Goal: Task Accomplishment & Management: Use online tool/utility

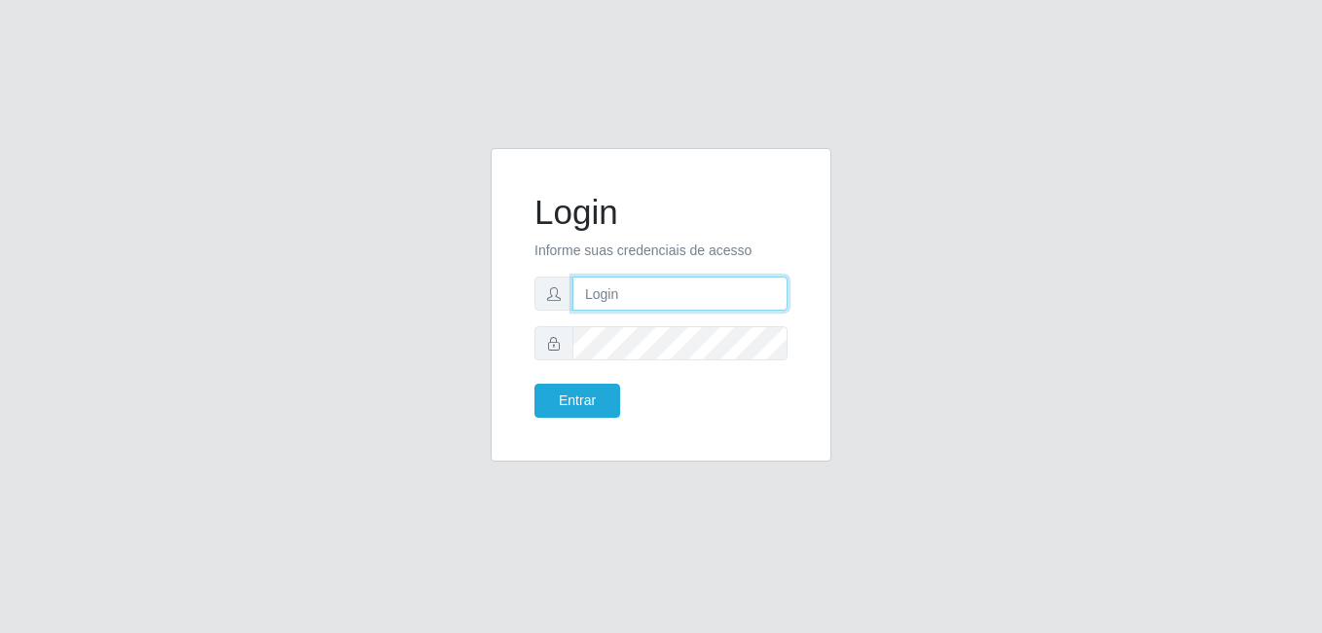
click at [605, 293] on input "text" at bounding box center [679, 294] width 215 height 34
type input "martinho@[PERSON_NAME]"
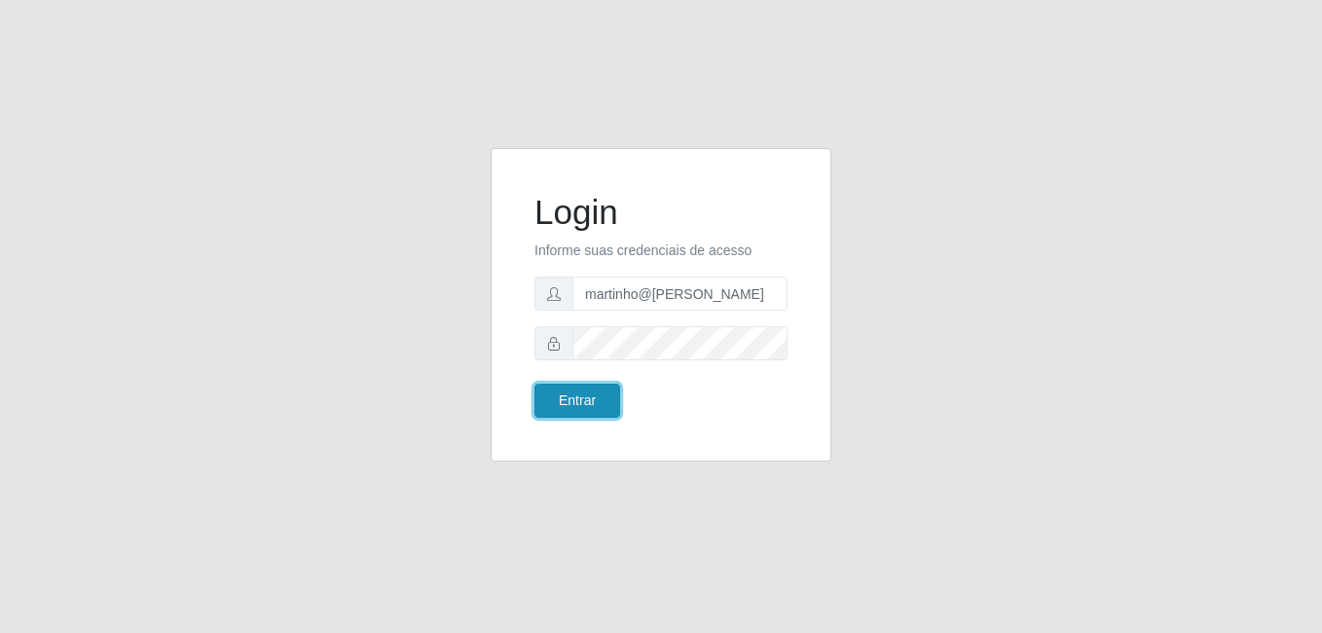
click at [576, 403] on button "Entrar" at bounding box center [578, 401] width 86 height 34
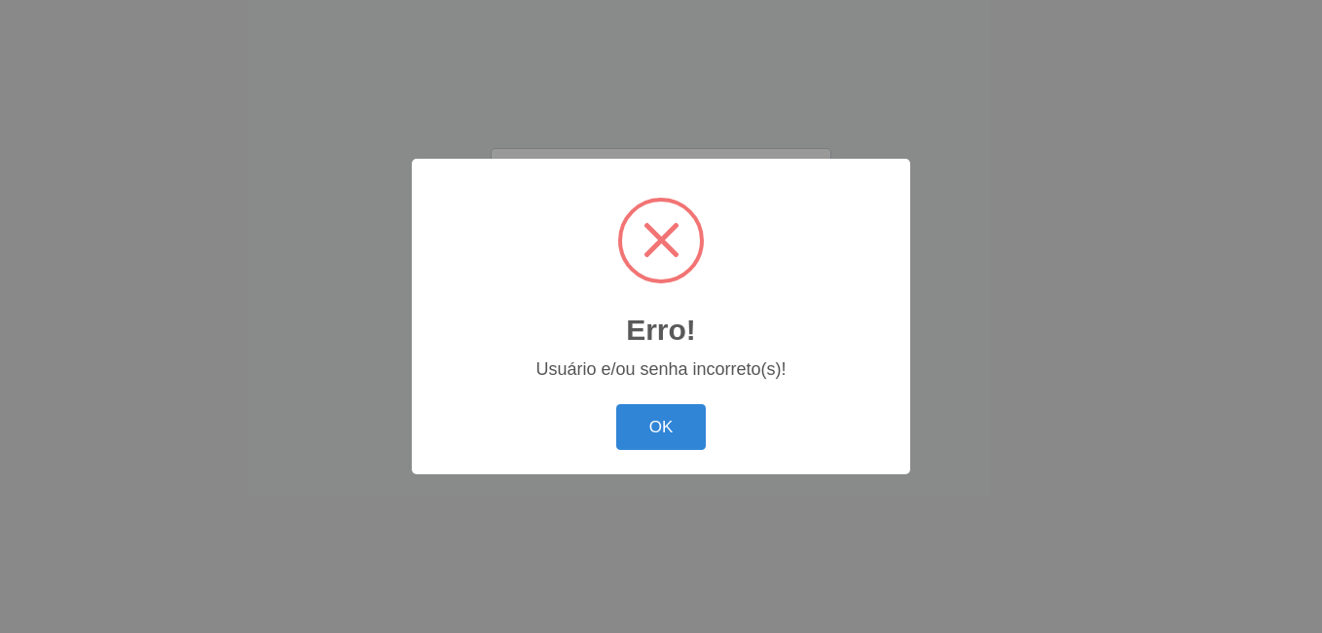
drag, startPoint x: 660, startPoint y: 440, endPoint x: 659, endPoint y: 427, distance: 12.7
click at [662, 439] on button "OK" at bounding box center [661, 427] width 91 height 46
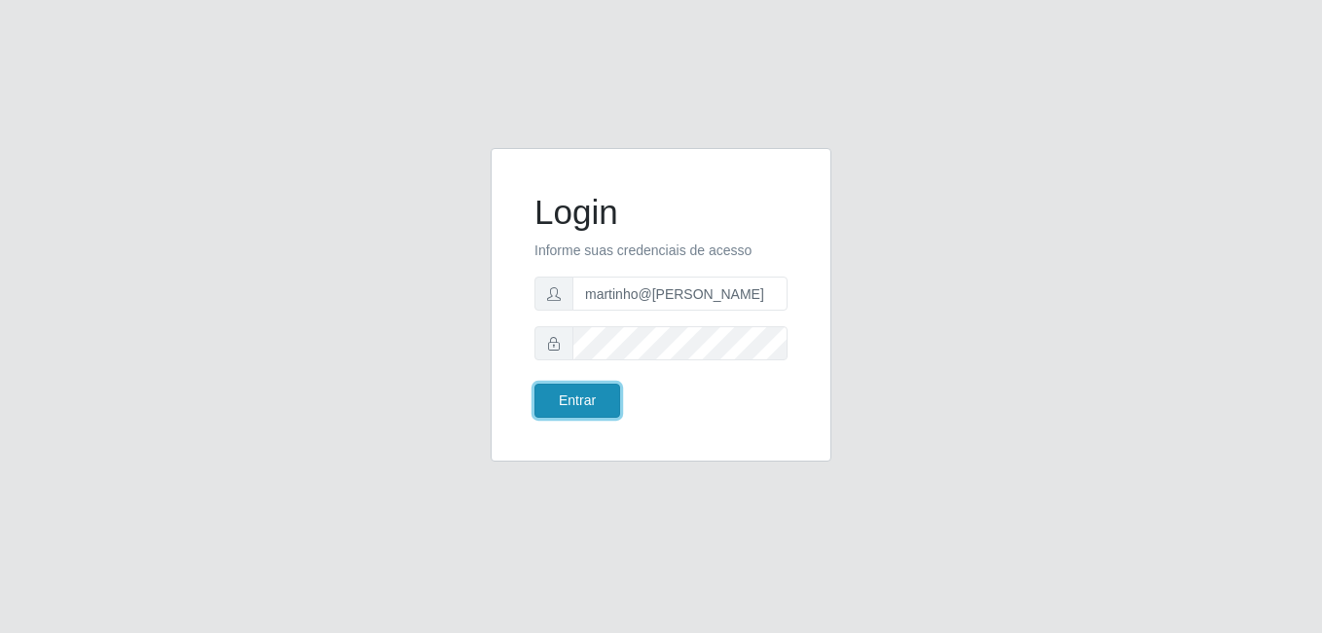
click at [570, 400] on button "Entrar" at bounding box center [578, 401] width 86 height 34
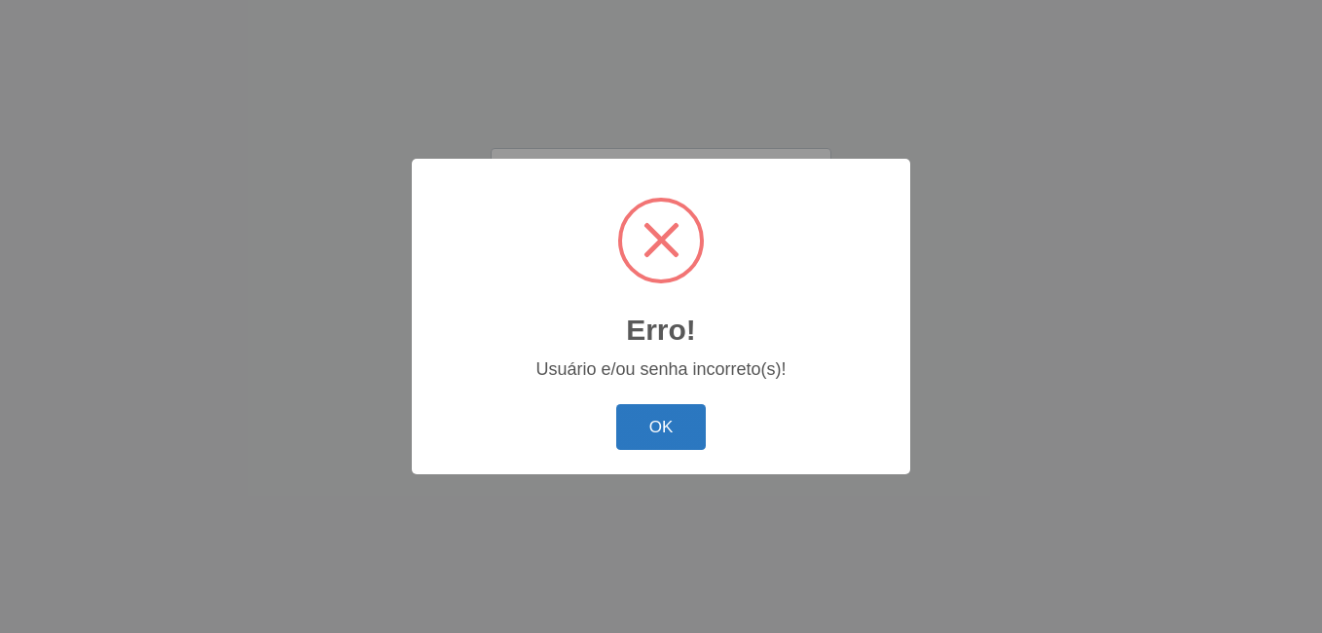
click at [648, 425] on button "OK" at bounding box center [661, 427] width 91 height 46
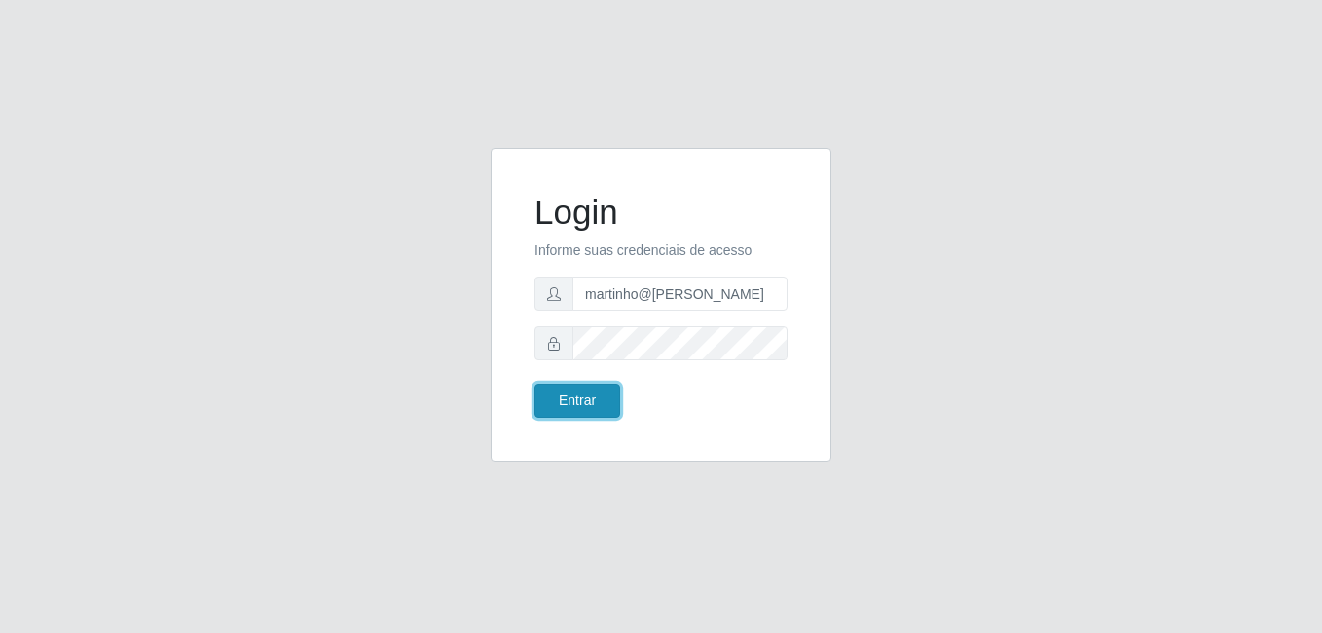
click at [590, 403] on button "Entrar" at bounding box center [578, 401] width 86 height 34
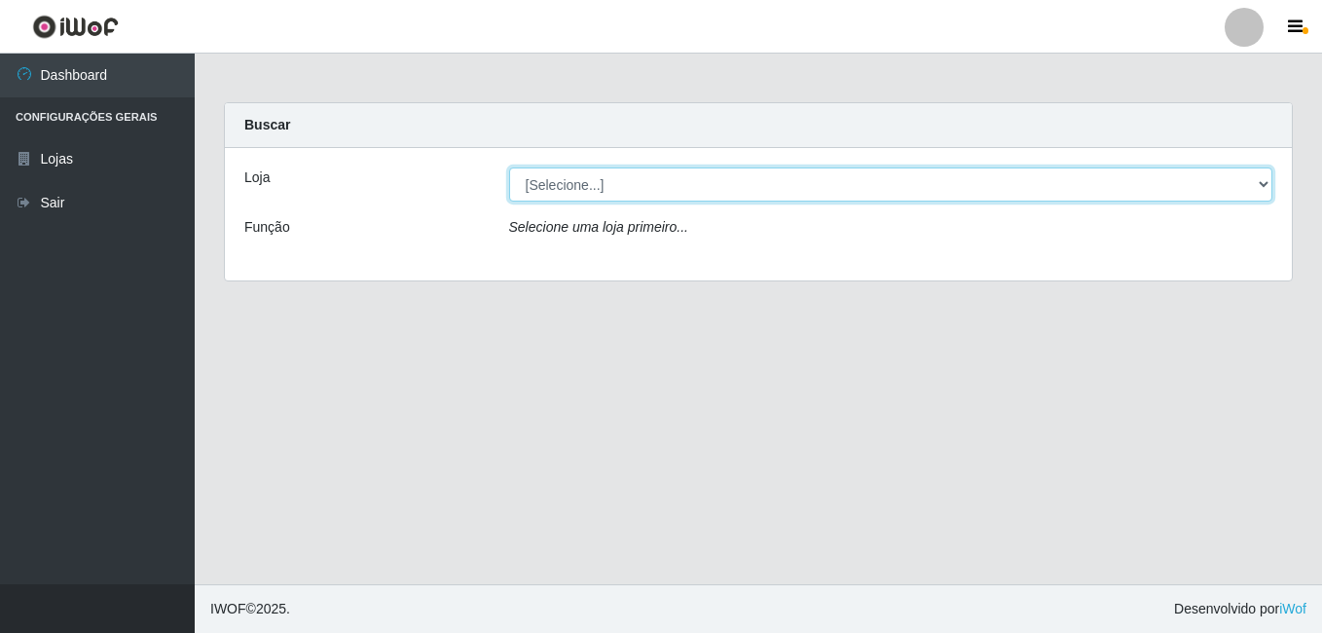
click at [720, 192] on select "[Selecione...] [PERSON_NAME]" at bounding box center [891, 184] width 764 height 34
select select "230"
click at [509, 167] on select "[Selecione...] [PERSON_NAME]" at bounding box center [891, 184] width 764 height 34
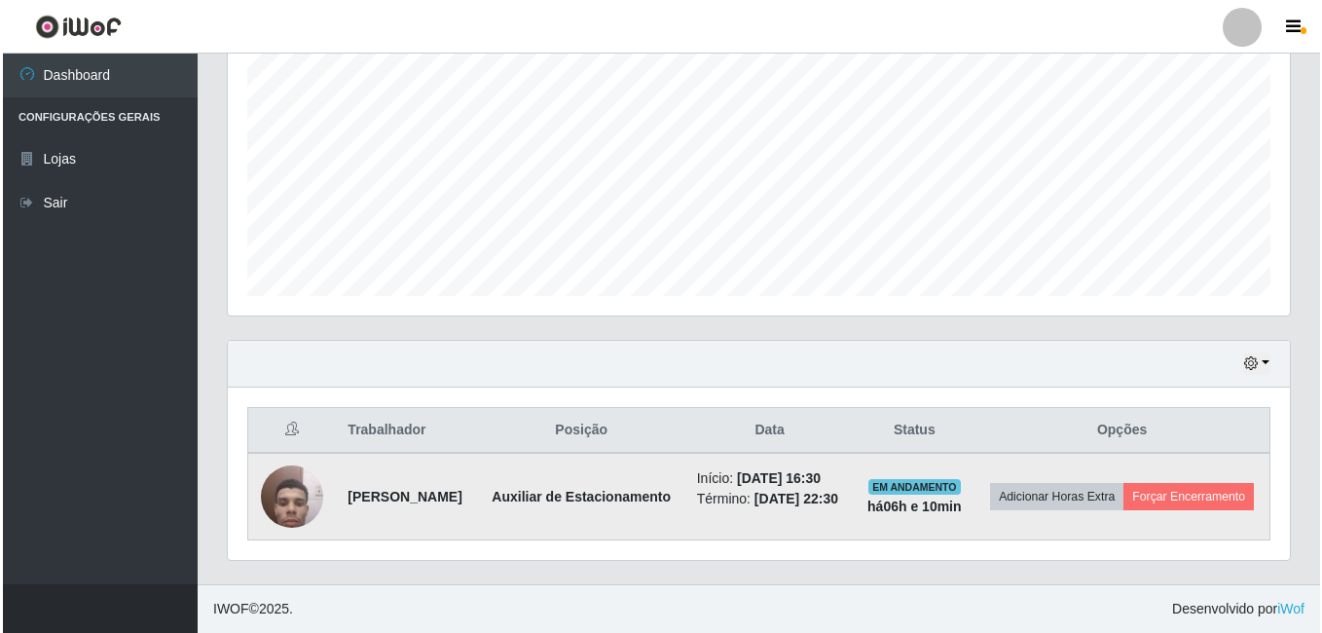
scroll to position [415, 0]
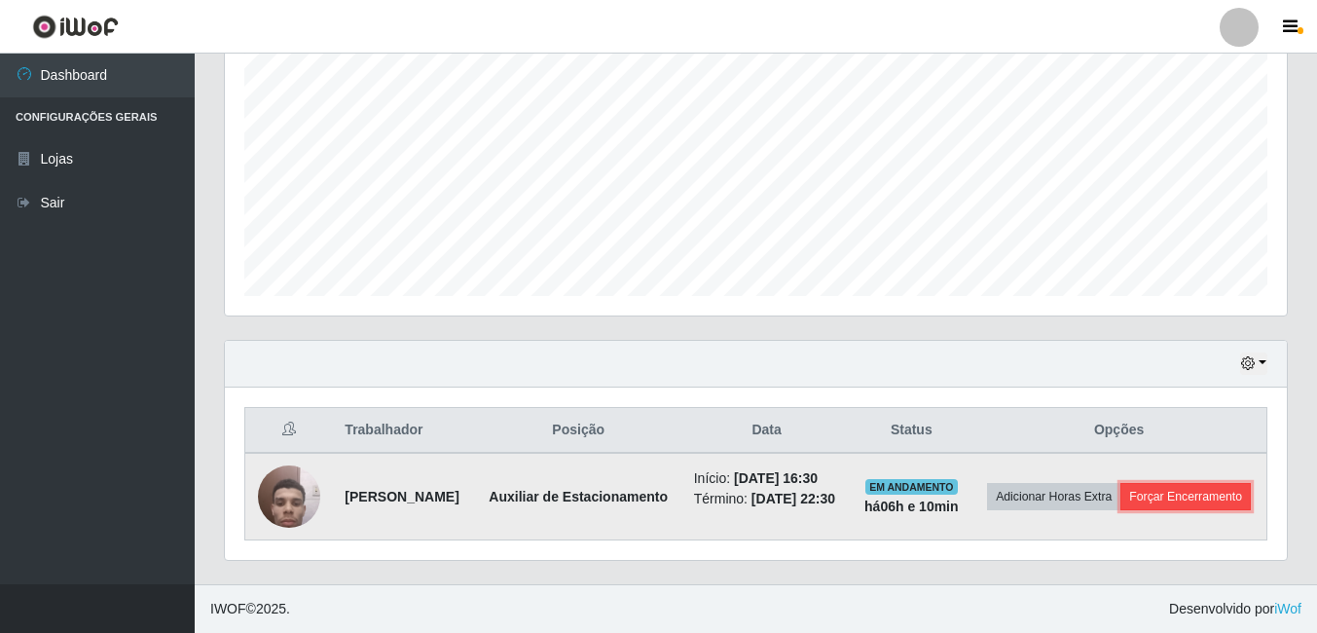
click at [1152, 503] on button "Forçar Encerramento" at bounding box center [1186, 496] width 130 height 27
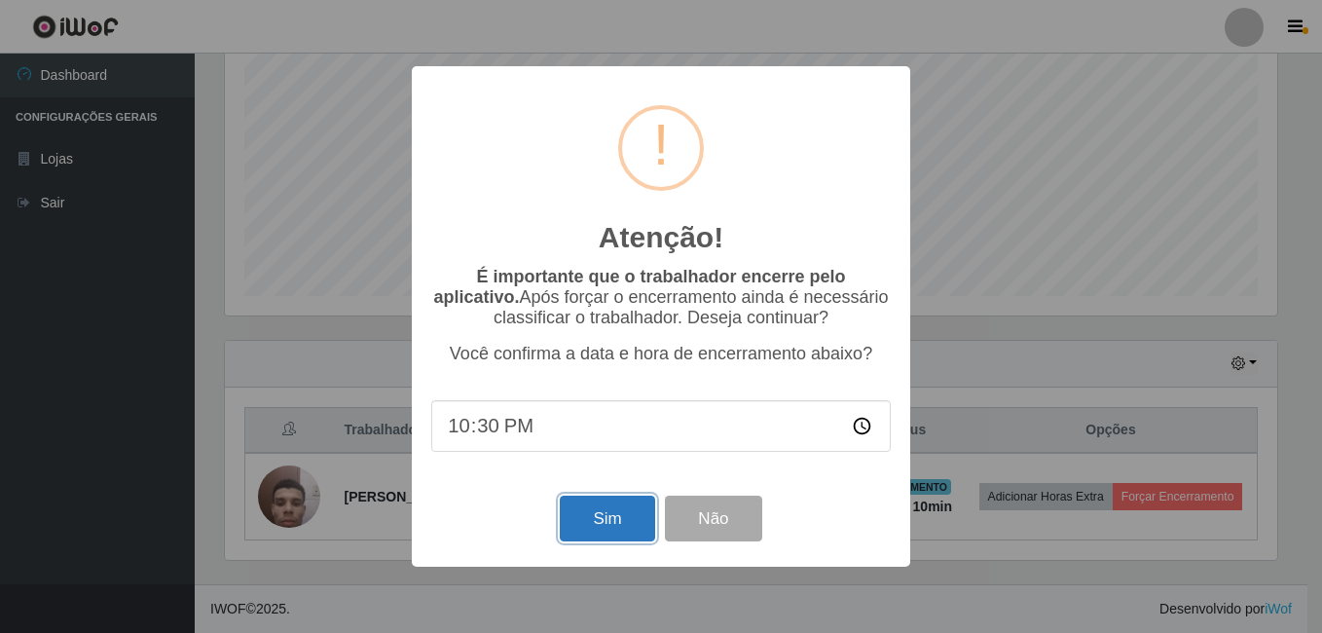
click at [629, 525] on button "Sim" at bounding box center [607, 519] width 94 height 46
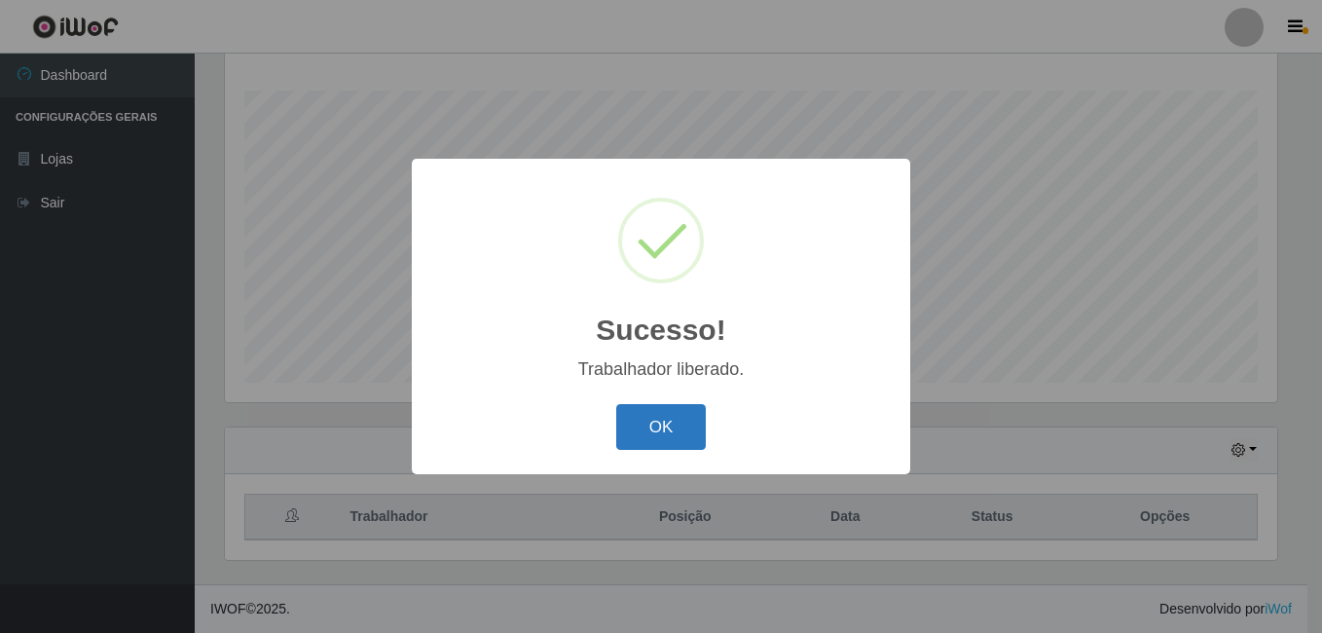
click at [690, 431] on button "OK" at bounding box center [661, 427] width 91 height 46
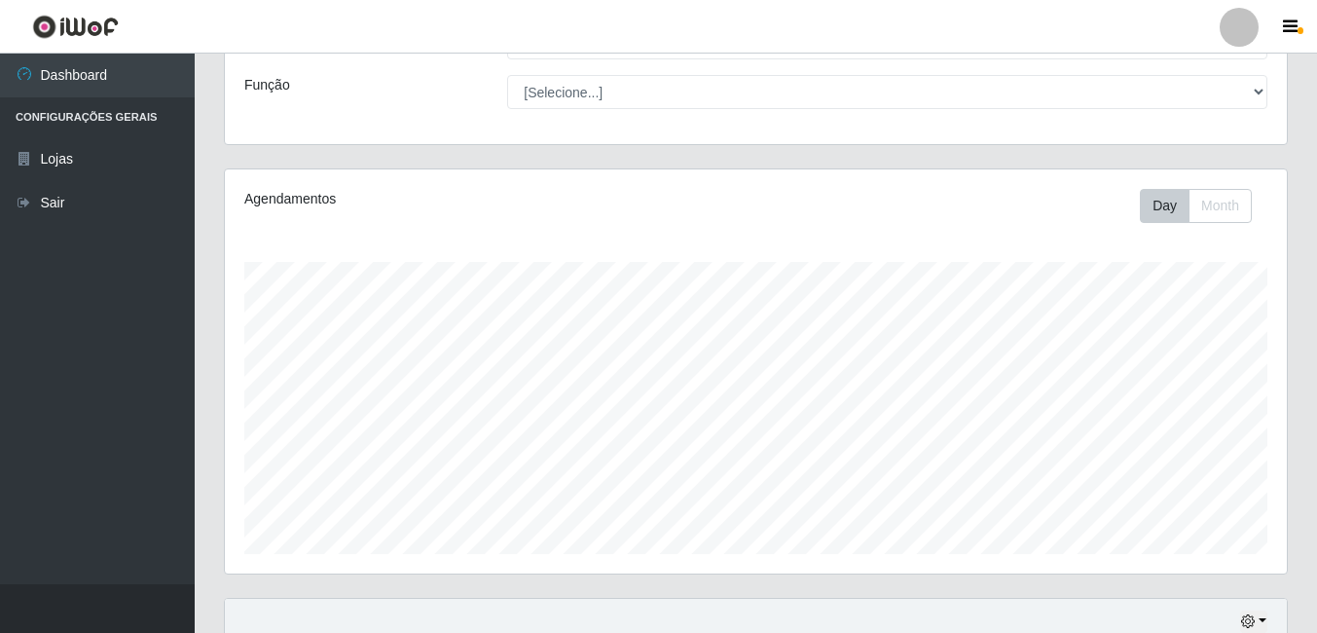
scroll to position [0, 0]
